Goal: Task Accomplishment & Management: Use online tool/utility

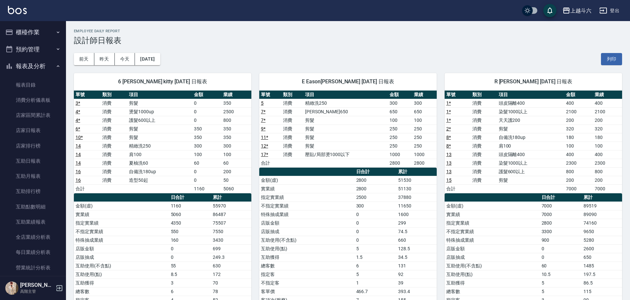
click at [50, 35] on button "櫃檯作業" at bounding box center [33, 32] width 61 height 17
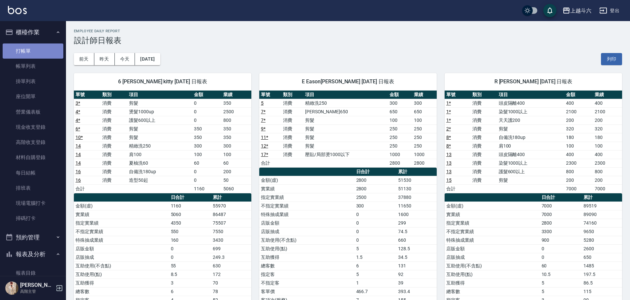
click at [45, 56] on link "打帳單" at bounding box center [33, 51] width 61 height 15
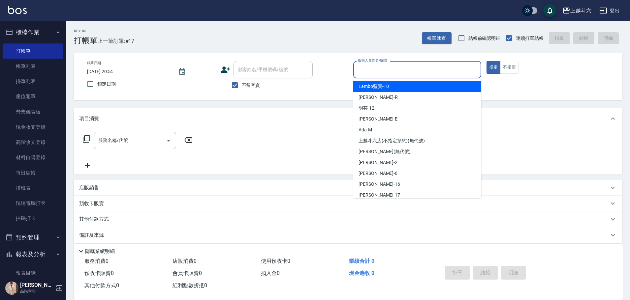
click at [392, 72] on input "服務人員姓名/編號" at bounding box center [417, 70] width 122 height 12
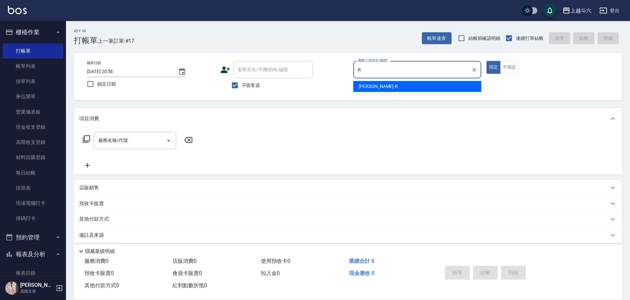
type input "R"
type button "true"
type input "[PERSON_NAME]"
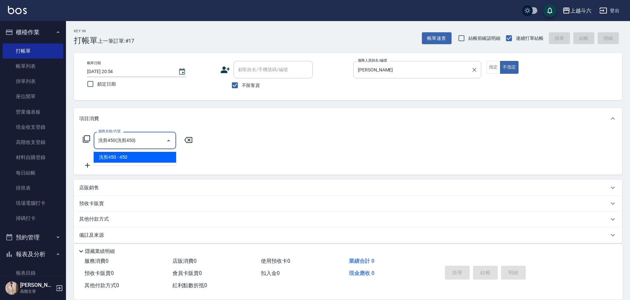
type input "洗剪450"
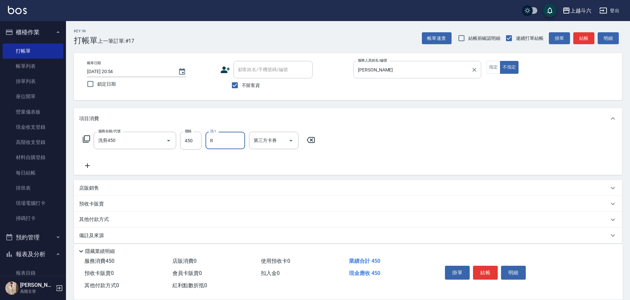
type input "[PERSON_NAME]"
click at [482, 270] on button "結帳" at bounding box center [485, 273] width 25 height 14
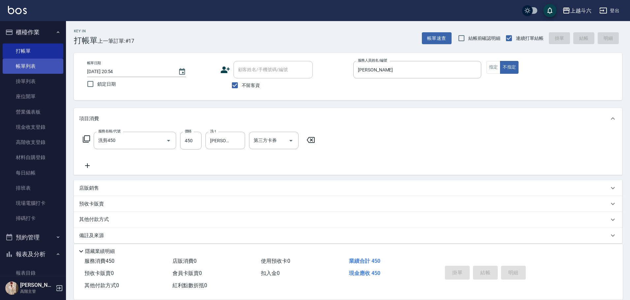
click at [31, 68] on link "帳單列表" at bounding box center [33, 66] width 61 height 15
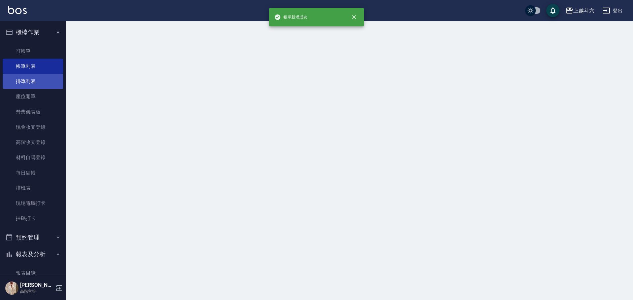
click at [45, 86] on link "掛單列表" at bounding box center [33, 81] width 61 height 15
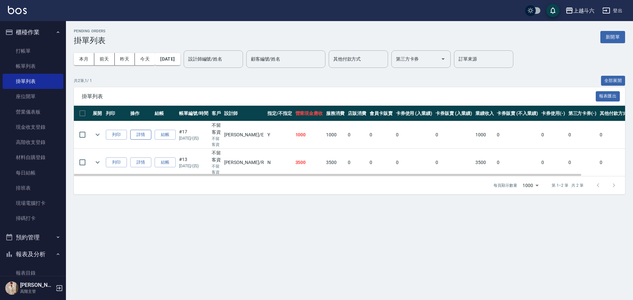
click at [142, 134] on link "詳情" at bounding box center [140, 135] width 21 height 10
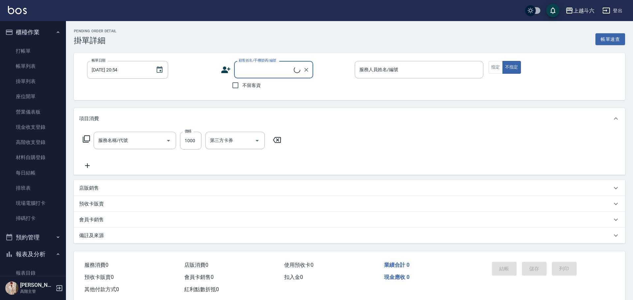
type input "[DATE] 19:21"
checkbox input "true"
type input "[PERSON_NAME]"
type input "壓貼/局部燙1000以下(C1)"
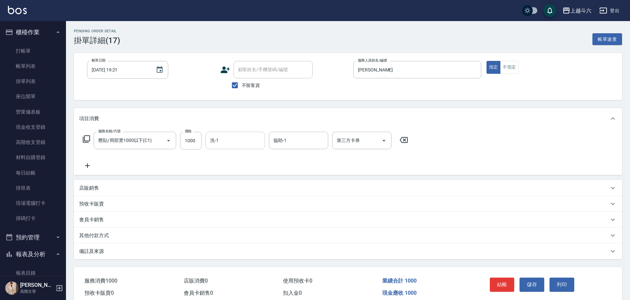
click at [217, 143] on input "洗-1" at bounding box center [234, 141] width 53 height 12
type input "[PERSON_NAME]"
click at [532, 286] on button "儲存" at bounding box center [531, 285] width 25 height 14
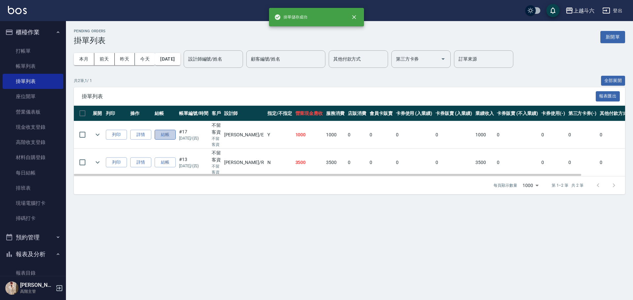
click at [165, 132] on button "結帳" at bounding box center [165, 135] width 21 height 10
click at [172, 136] on button "結帳" at bounding box center [165, 135] width 21 height 10
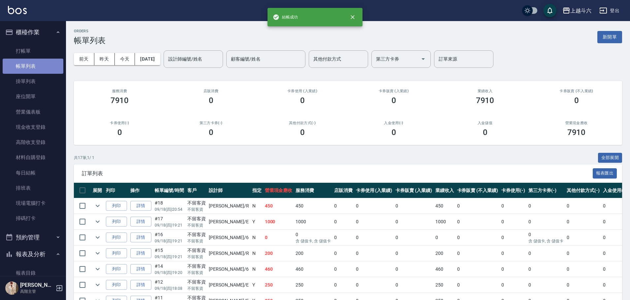
click at [39, 65] on link "帳單列表" at bounding box center [33, 66] width 61 height 15
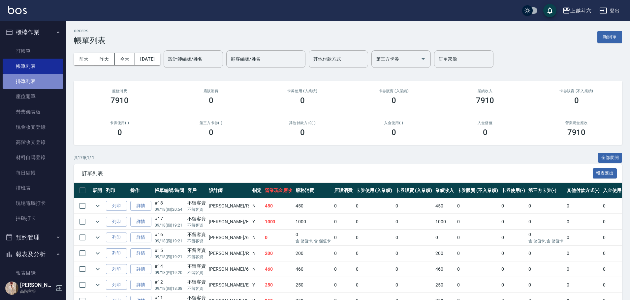
click at [39, 85] on link "掛單列表" at bounding box center [33, 81] width 61 height 15
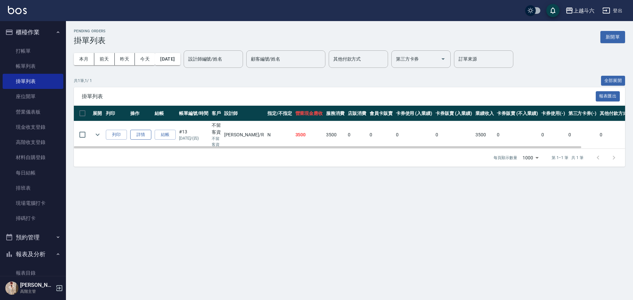
click at [140, 133] on link "詳情" at bounding box center [140, 135] width 21 height 10
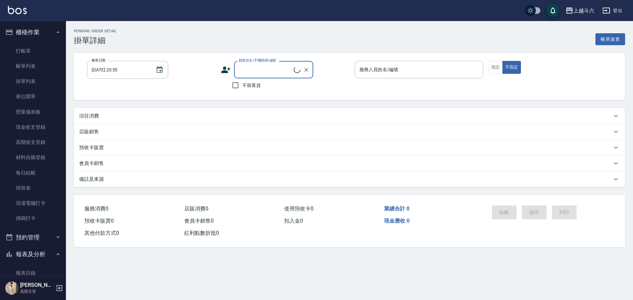
type input "[DATE] 18:11"
checkbox input "true"
type input "[PERSON_NAME]"
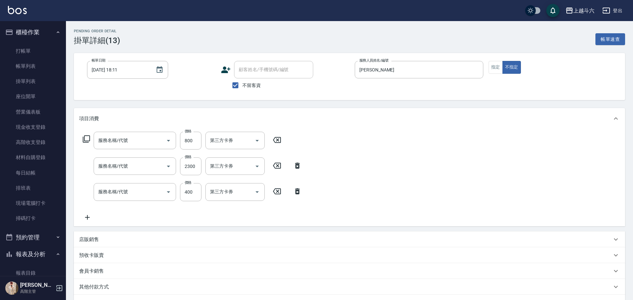
type input "護髮600以上([MEDICAL_DATA])"
type input "染髮1000以上(L1)"
type input "頭皮隔離400(L5)"
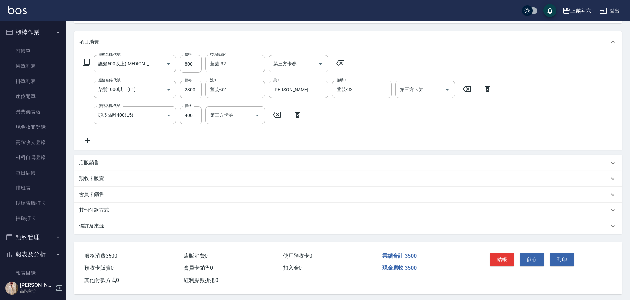
scroll to position [82, 0]
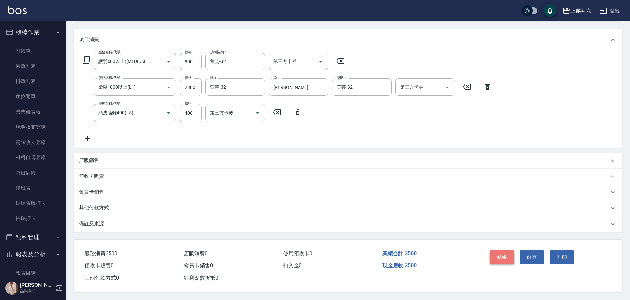
click at [505, 254] on button "結帳" at bounding box center [501, 257] width 25 height 14
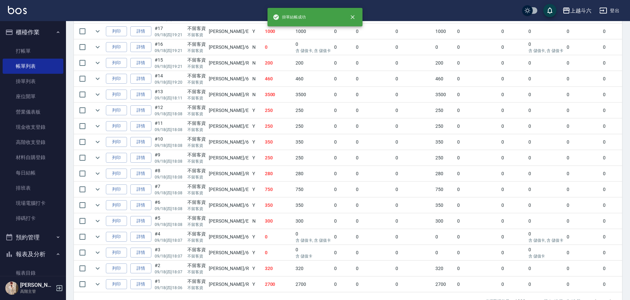
scroll to position [214, 0]
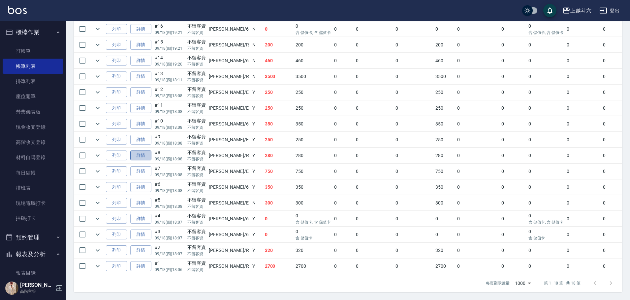
click at [138, 151] on link "詳情" at bounding box center [140, 156] width 21 height 10
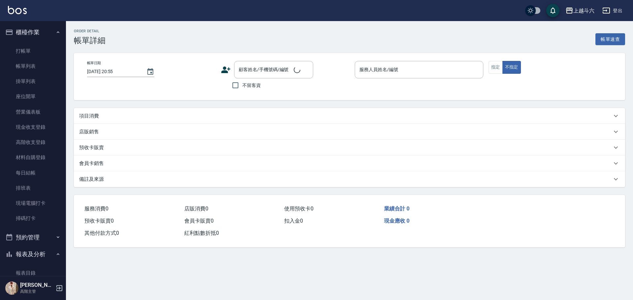
type input "[DATE] 18:08"
checkbox input "true"
type input "[PERSON_NAME]"
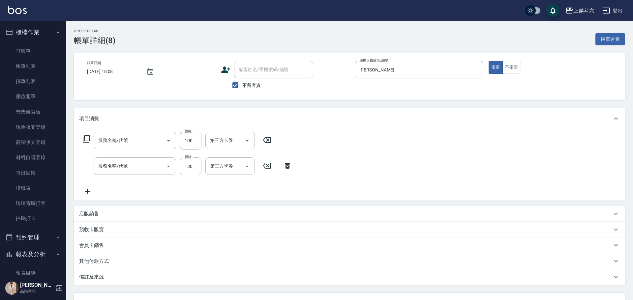
type input "肩100(特6)"
type input "自備洗180up(A2)"
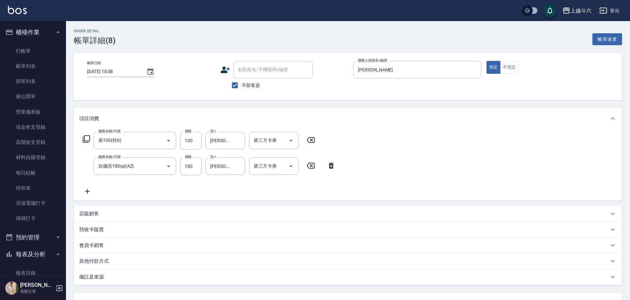
click at [95, 189] on icon at bounding box center [87, 192] width 16 height 8
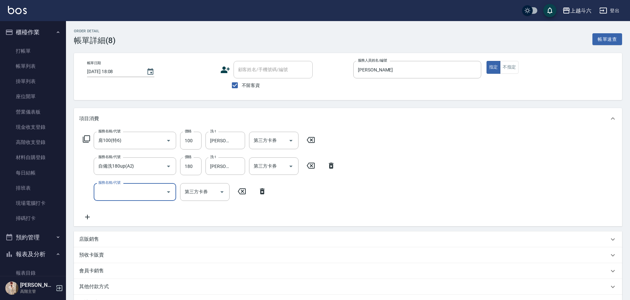
click at [115, 193] on input "服務名稱/代號" at bounding box center [130, 192] width 67 height 12
type input "r"
type input "c"
type input "肩100(特6)"
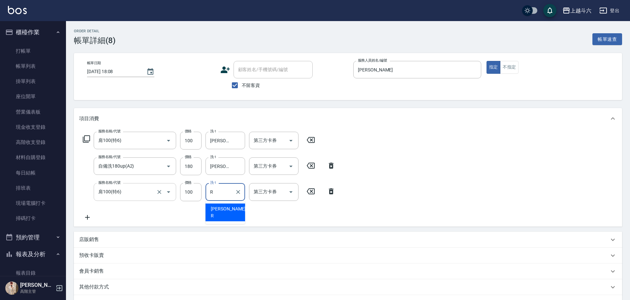
type input "[PERSON_NAME]"
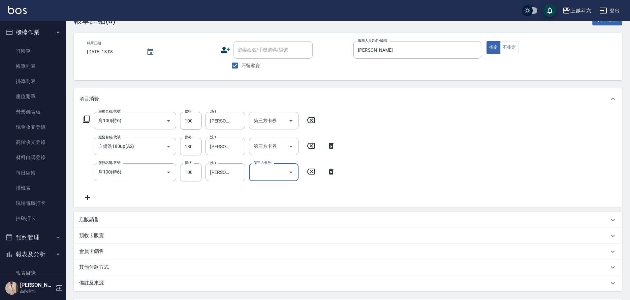
scroll to position [66, 0]
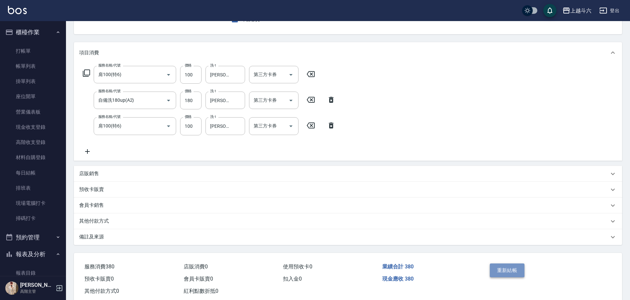
click at [506, 267] on button "重新結帳" at bounding box center [506, 271] width 35 height 14
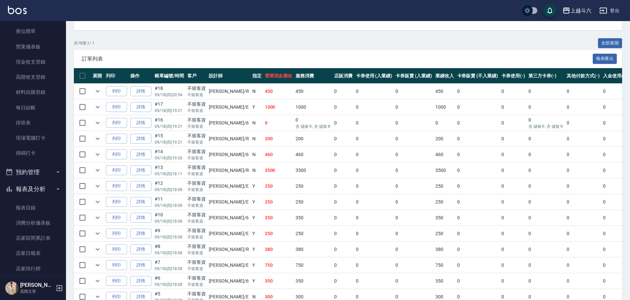
scroll to position [66, 0]
click at [43, 254] on link "店家日報表" at bounding box center [33, 252] width 61 height 15
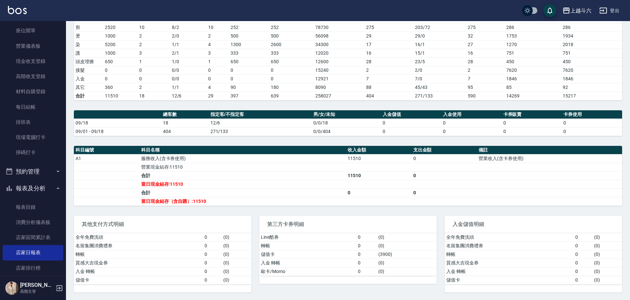
scroll to position [110, 0]
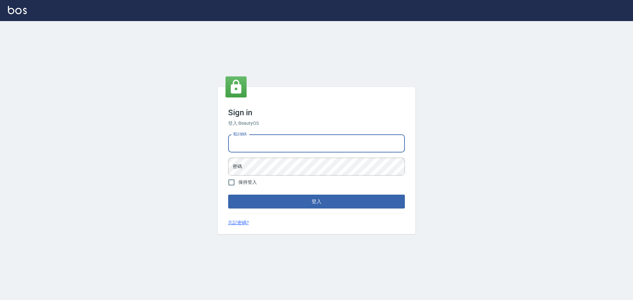
click at [302, 144] on input "電話號碼" at bounding box center [316, 144] width 177 height 18
type input "5371198"
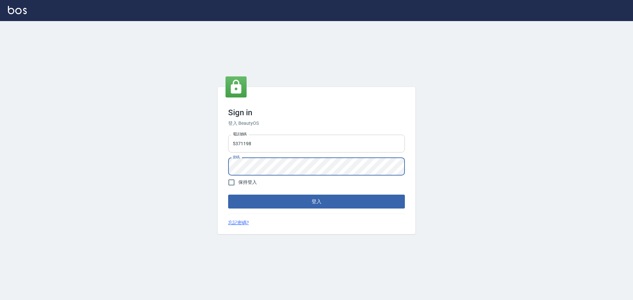
click at [228, 195] on button "登入" at bounding box center [316, 202] width 177 height 14
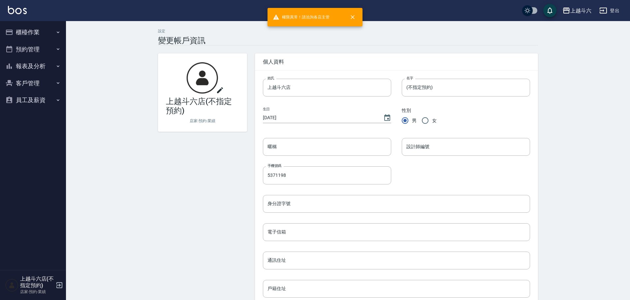
click at [32, 48] on button "預約管理" at bounding box center [33, 49] width 61 height 17
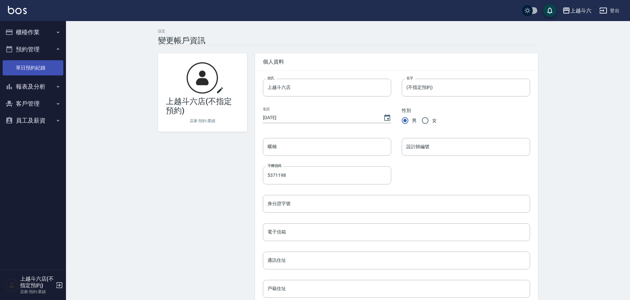
click at [40, 62] on link "單日預約紀錄" at bounding box center [33, 67] width 61 height 15
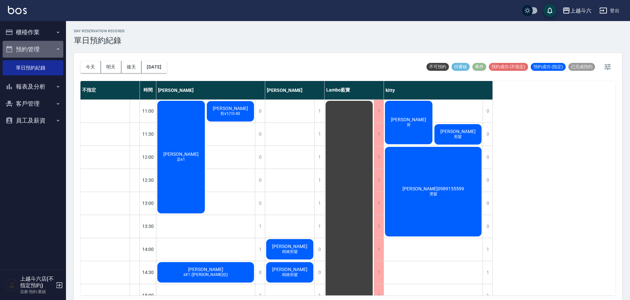
click at [38, 44] on button "預約管理" at bounding box center [33, 49] width 61 height 17
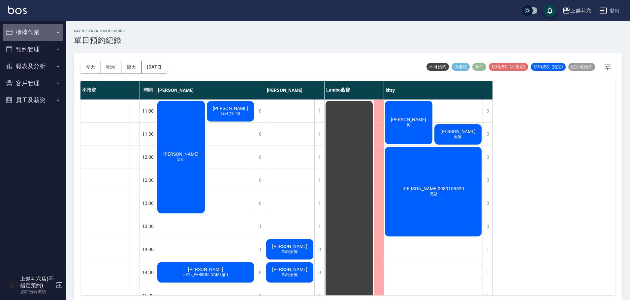
click at [39, 32] on button "櫃檯作業" at bounding box center [33, 32] width 61 height 17
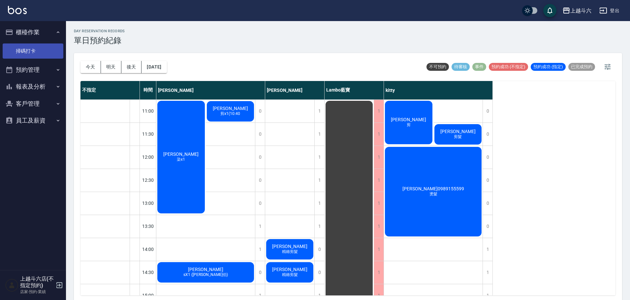
click at [40, 52] on link "掃碼打卡" at bounding box center [33, 51] width 61 height 15
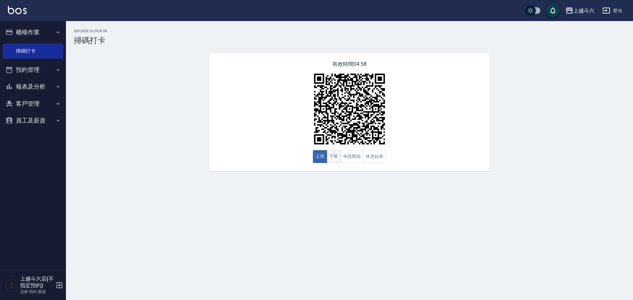
click at [331, 158] on button "下班" at bounding box center [334, 156] width 14 height 13
